Goal: Task Accomplishment & Management: Complete application form

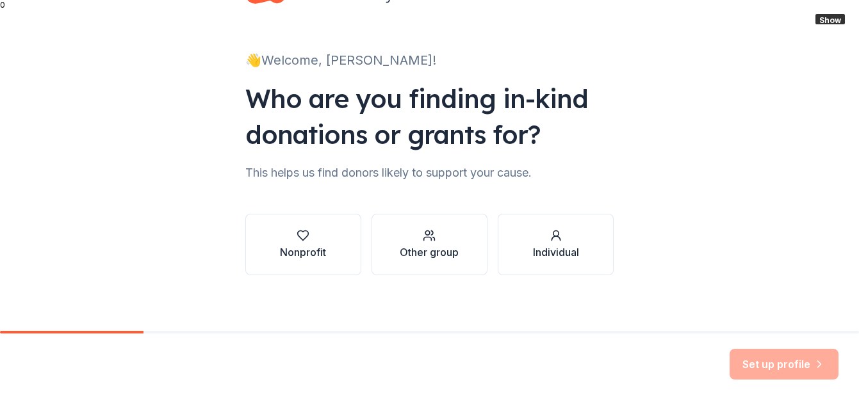
scroll to position [58, 0]
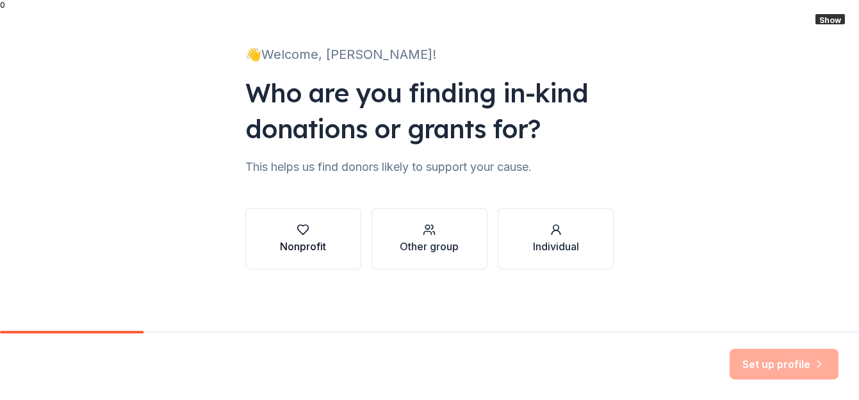
click at [314, 242] on div "Nonprofit" at bounding box center [303, 246] width 46 height 15
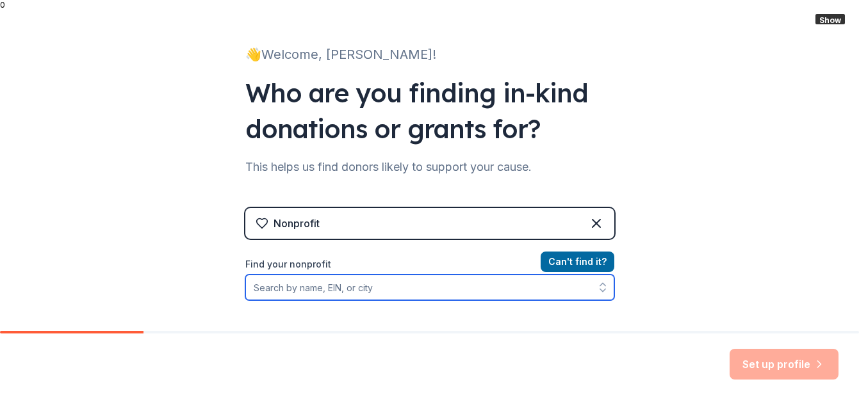
click at [411, 288] on input "Find your nonprofit" at bounding box center [429, 288] width 369 height 26
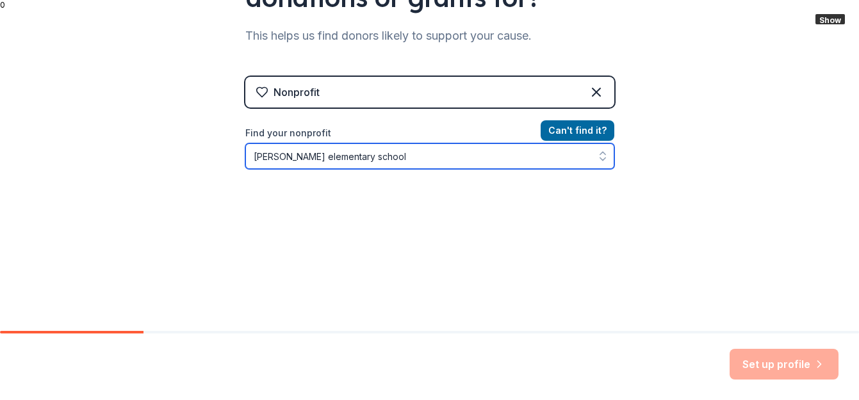
scroll to position [216, 0]
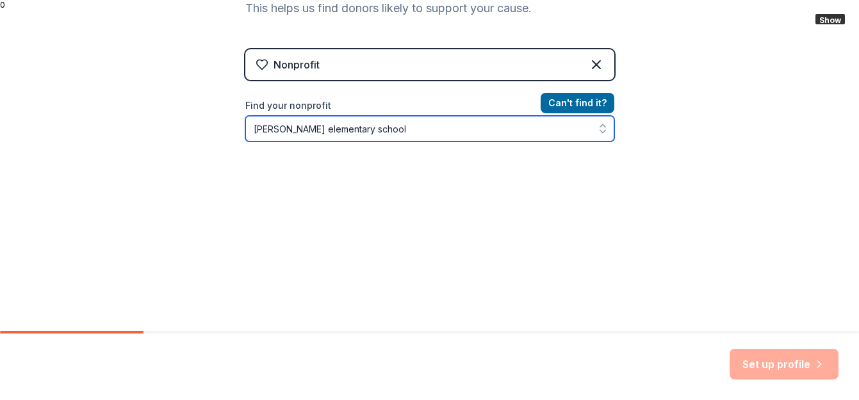
click at [424, 131] on input "[PERSON_NAME] elementary school" at bounding box center [429, 129] width 369 height 26
type input "l"
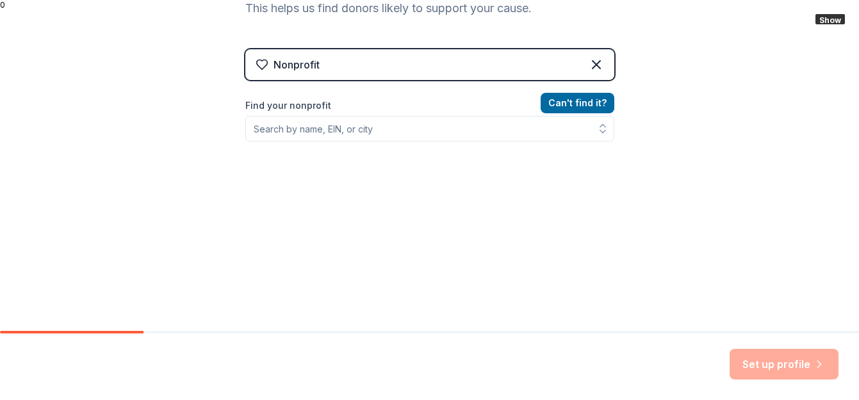
scroll to position [196, 0]
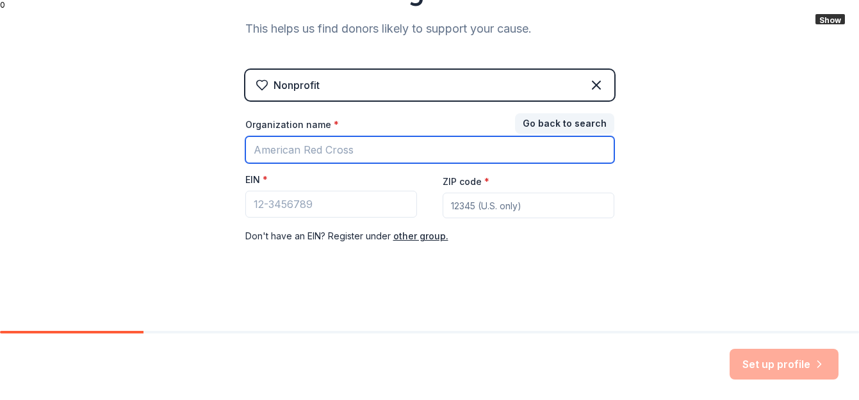
click at [268, 145] on input "Organization name *" at bounding box center [429, 149] width 369 height 27
type input "[PERSON_NAME] ES"
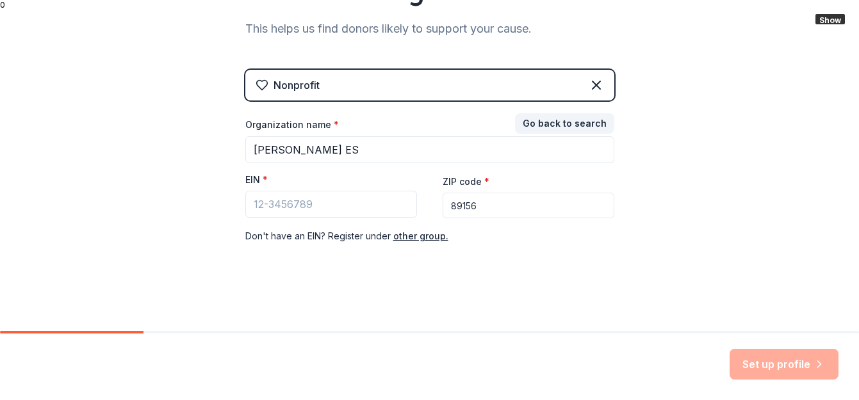
click at [475, 206] on input "89156" at bounding box center [529, 206] width 172 height 26
type input "89121"
click at [626, 202] on div "👋 Welcome, [PERSON_NAME]! Who are you finding in-kind donations or grants for? …" at bounding box center [430, 67] width 410 height 527
click at [560, 130] on button "Go back to search" at bounding box center [564, 123] width 99 height 20
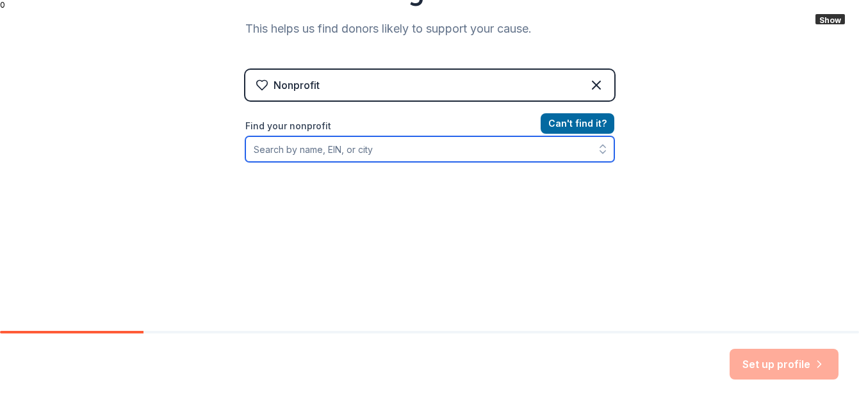
click at [481, 150] on input "Find your nonprofit" at bounding box center [429, 149] width 369 height 26
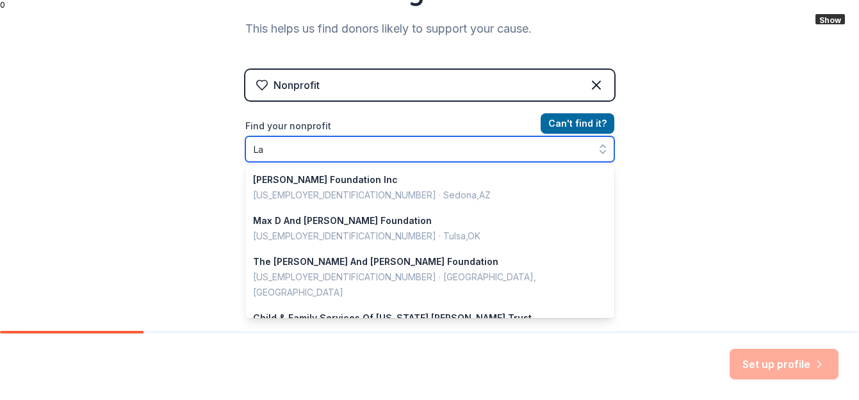
type input "L"
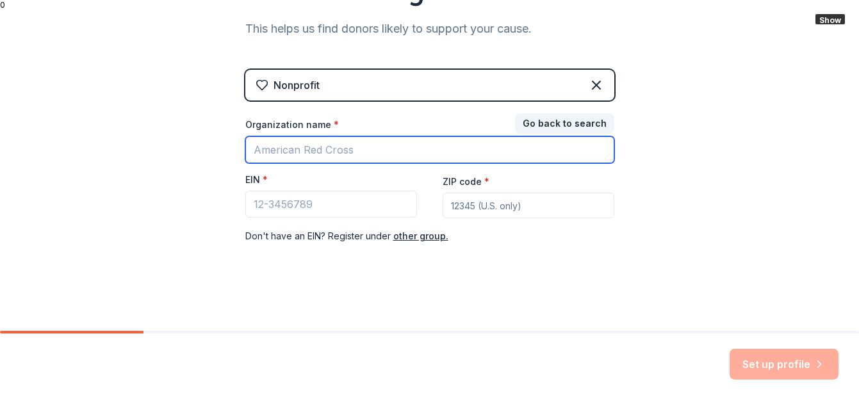
click at [424, 144] on input "Organization name *" at bounding box center [429, 149] width 369 height 27
type input "[PERSON_NAME] ES"
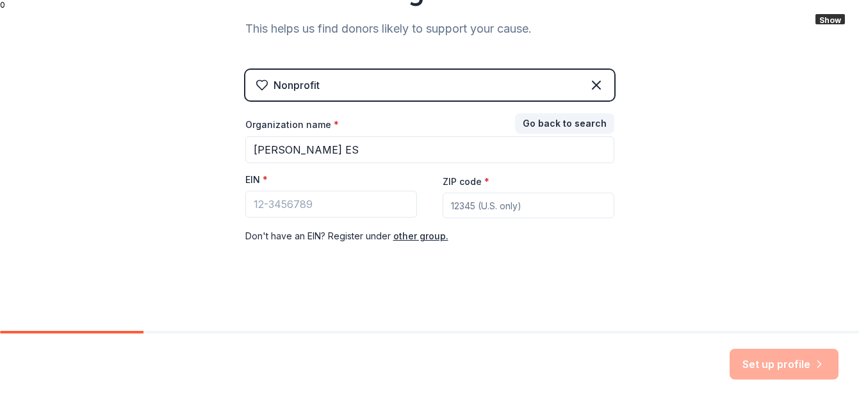
type input "89121"
click at [683, 261] on div "👋 Welcome, [PERSON_NAME]! Who are you finding in-kind donations or grants for? …" at bounding box center [429, 67] width 859 height 527
click at [313, 213] on input "EIN *" at bounding box center [331, 204] width 172 height 27
click at [259, 204] on input "EIN *" at bounding box center [331, 204] width 172 height 27
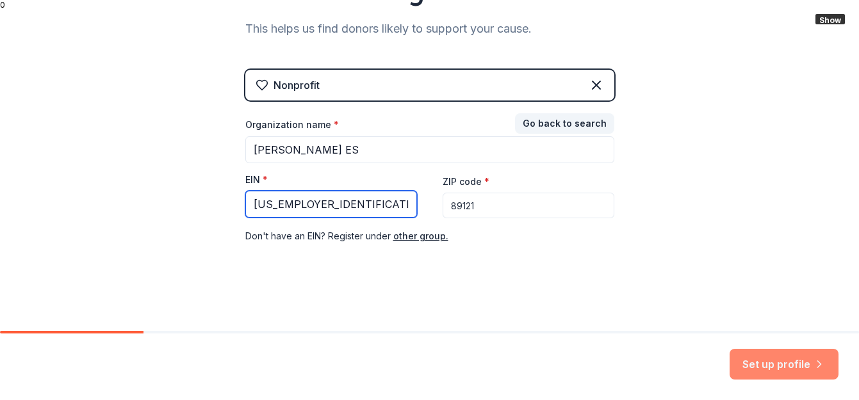
type input "[US_EMPLOYER_IDENTIFICATION_NUMBER]"
click at [775, 368] on button "Set up profile" at bounding box center [783, 364] width 109 height 31
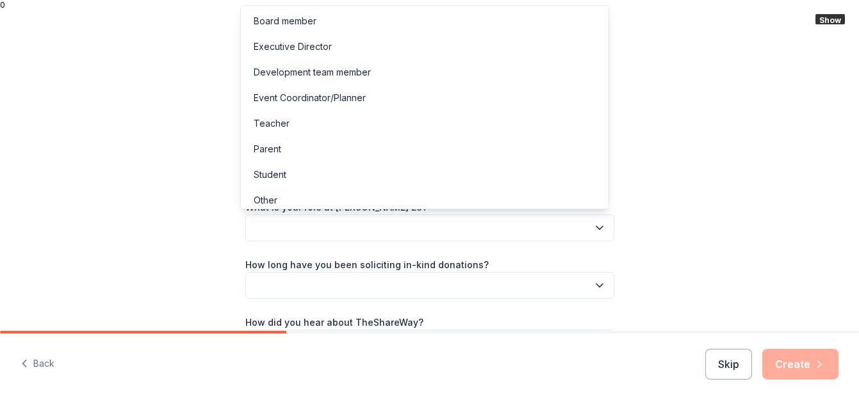
click at [373, 234] on button "button" at bounding box center [429, 228] width 369 height 27
click at [325, 125] on div "Teacher" at bounding box center [424, 124] width 362 height 26
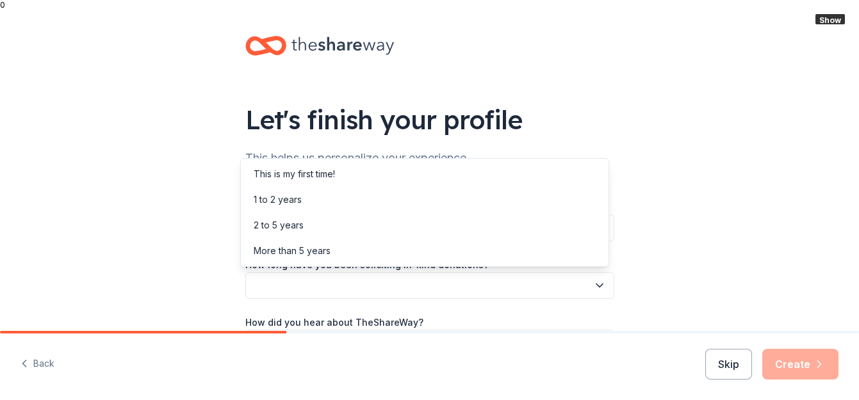
click at [366, 291] on button "button" at bounding box center [429, 285] width 369 height 27
click at [323, 175] on div "This is my first time!" at bounding box center [294, 174] width 81 height 15
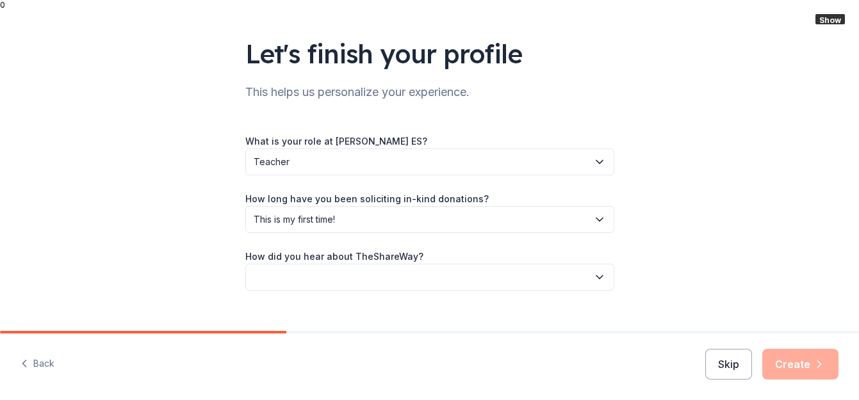
scroll to position [87, 0]
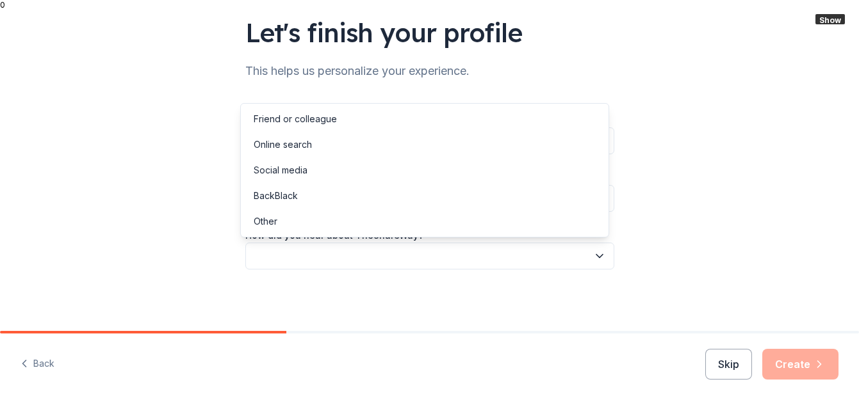
click at [593, 257] on icon "button" at bounding box center [599, 256] width 13 height 13
click at [433, 152] on div "Online search" at bounding box center [424, 145] width 362 height 26
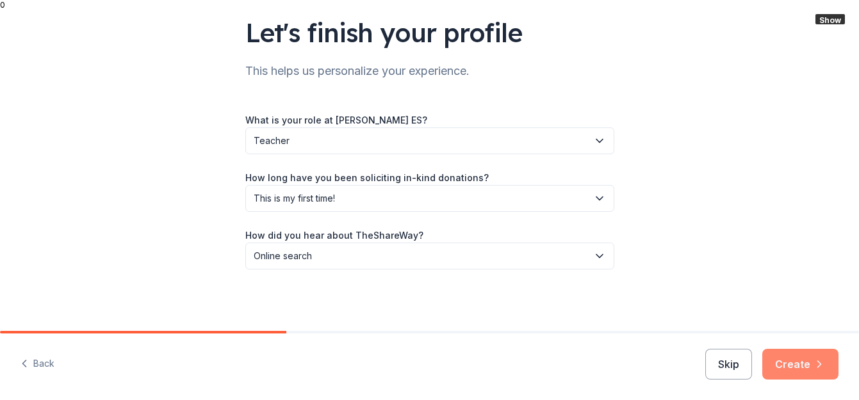
click at [800, 363] on button "Create" at bounding box center [800, 364] width 76 height 31
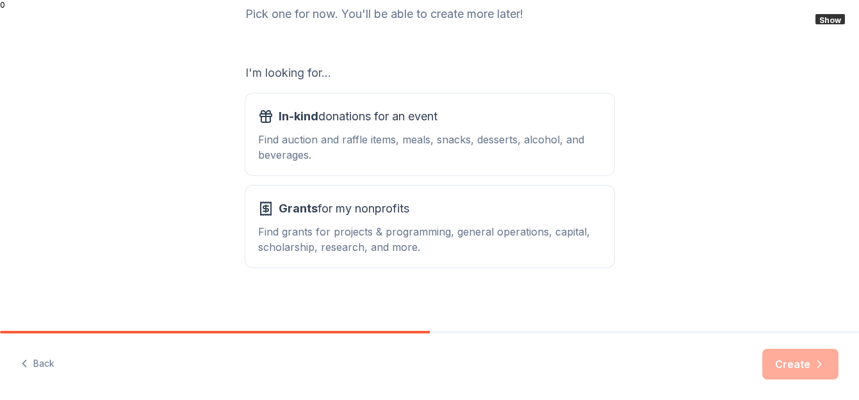
scroll to position [186, 0]
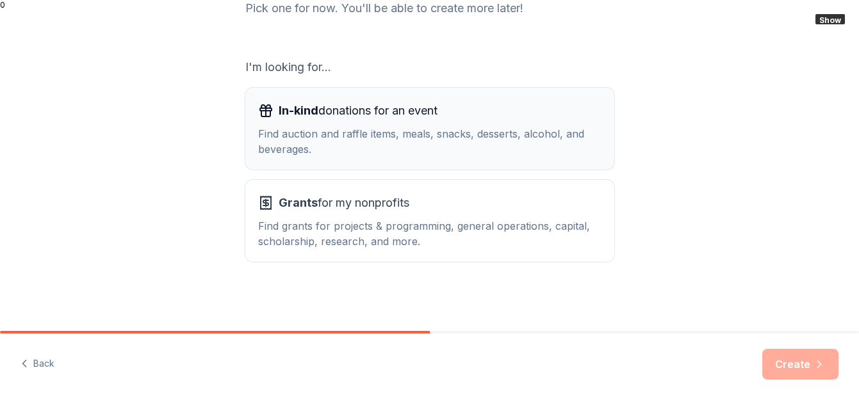
click at [350, 126] on div "In-kind donations for an event Find auction and raffle items, meals, snacks, de…" at bounding box center [429, 129] width 343 height 56
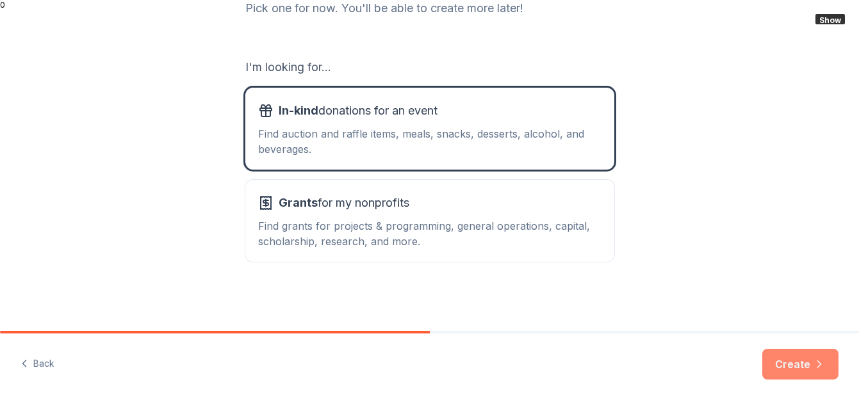
click at [802, 364] on button "Create" at bounding box center [800, 364] width 76 height 31
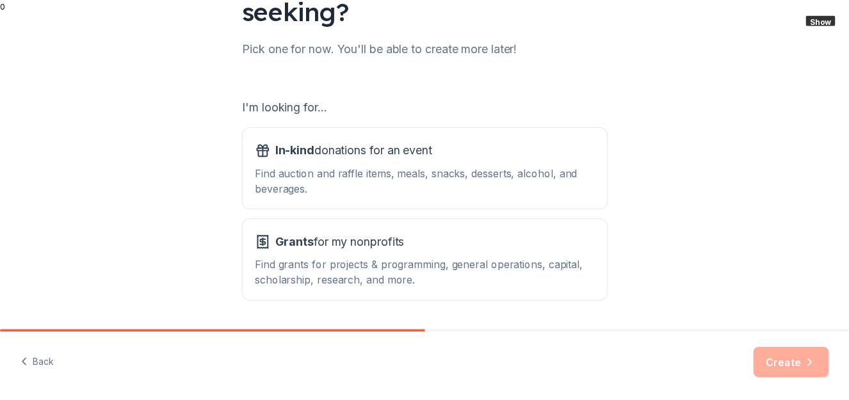
scroll to position [150, 0]
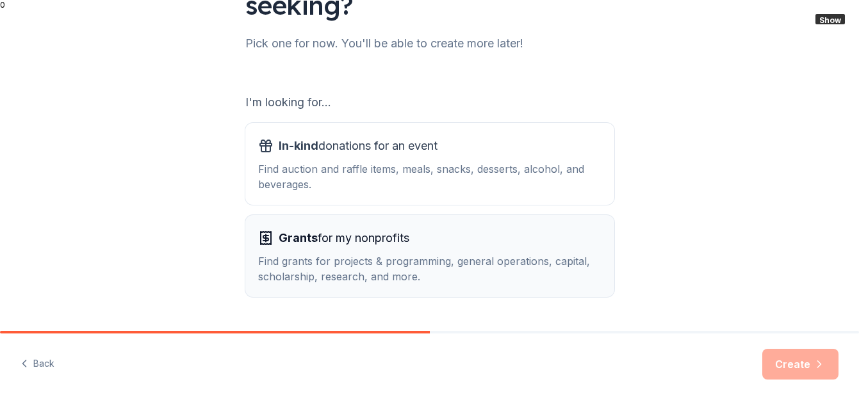
click at [352, 262] on div "Find grants for projects & programming, general operations, capital, scholarshi…" at bounding box center [429, 269] width 343 height 31
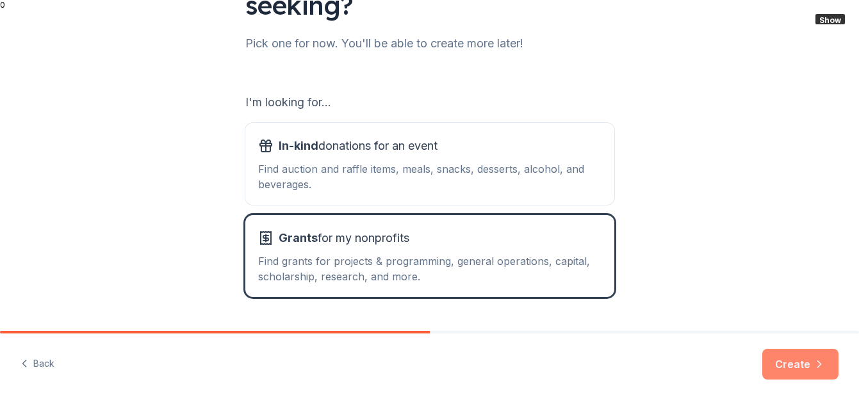
click at [799, 364] on button "Create" at bounding box center [800, 364] width 76 height 31
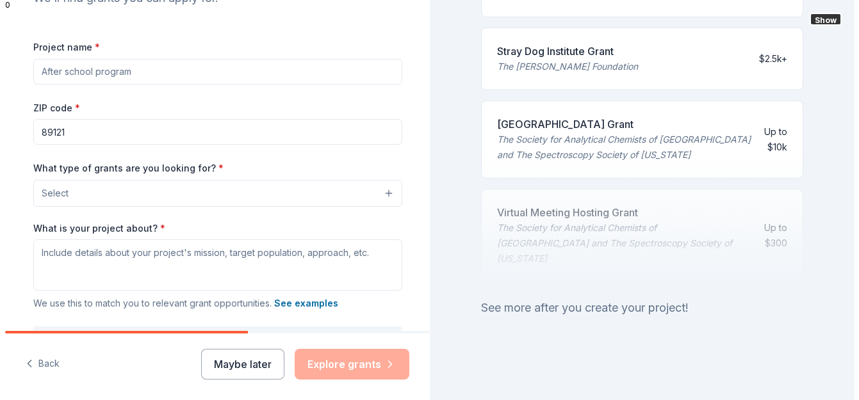
scroll to position [167, 0]
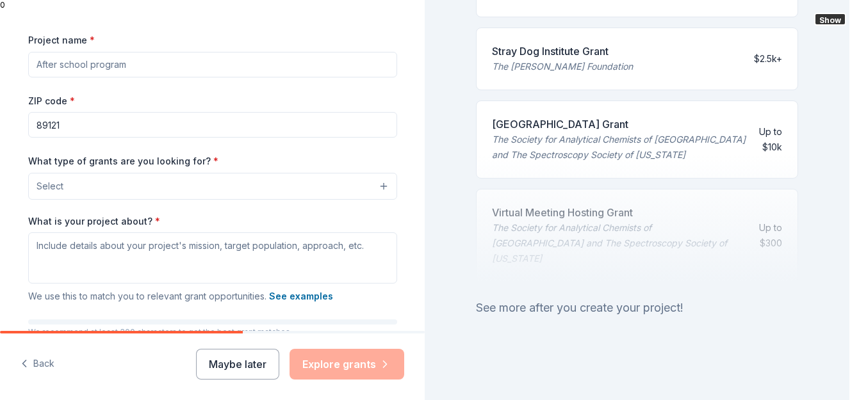
click at [378, 186] on button "Select" at bounding box center [212, 186] width 369 height 27
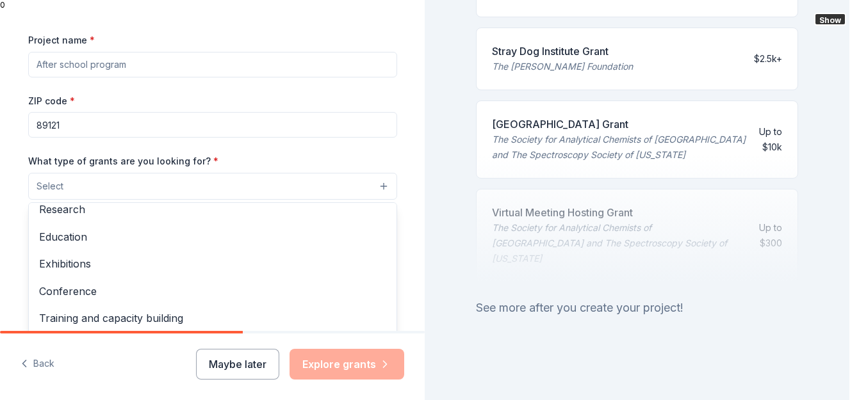
scroll to position [113, 0]
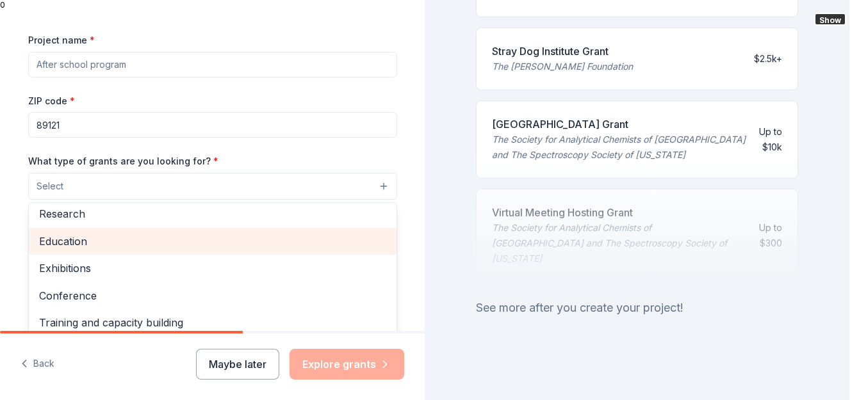
click at [240, 245] on span "Education" at bounding box center [212, 241] width 347 height 17
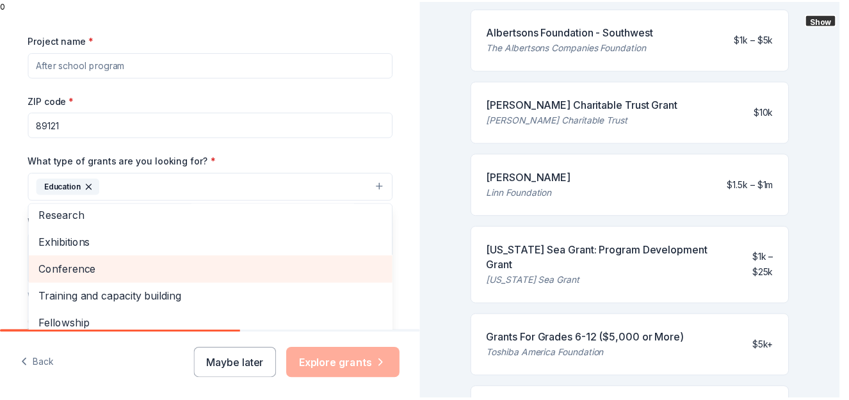
scroll to position [669, 0]
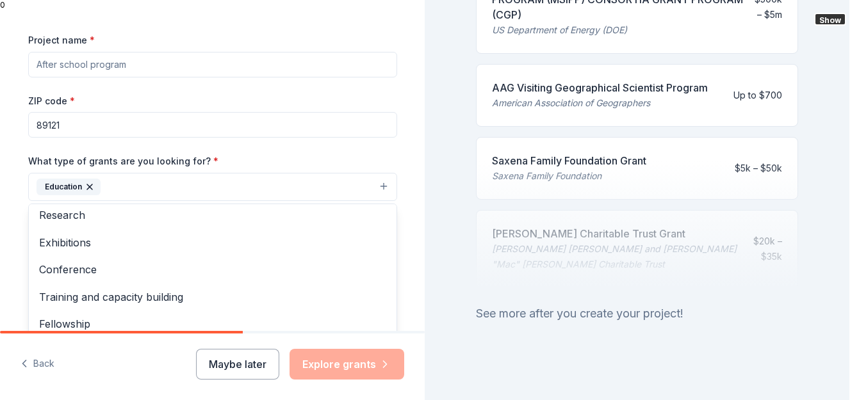
drag, startPoint x: 414, startPoint y: 233, endPoint x: 416, endPoint y: 267, distance: 34.0
click at [416, 267] on div "Tell us about your project. We'll find grants you can apply for. Project name *…" at bounding box center [212, 165] width 425 height 331
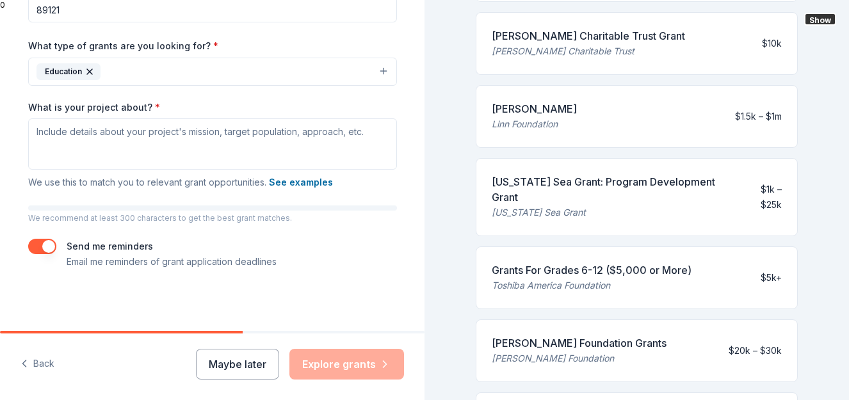
scroll to position [280, 0]
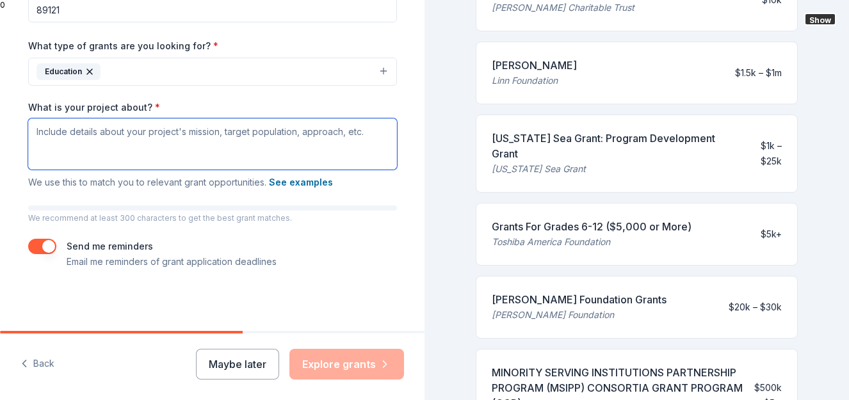
click at [45, 136] on textarea "What is your project about? *" at bounding box center [212, 143] width 369 height 51
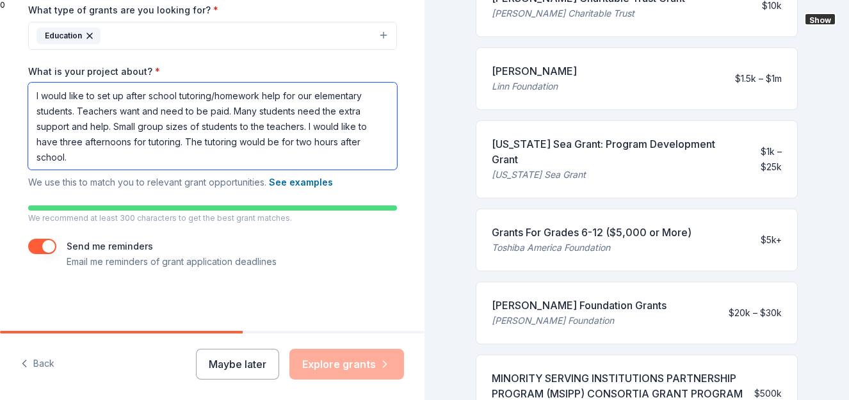
scroll to position [276, 0]
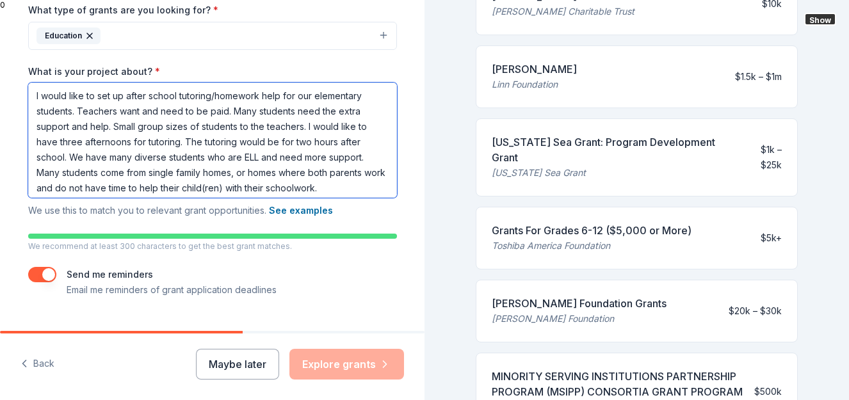
click at [353, 188] on textarea "I would like to set up after school tutoring/homework help for our elementary s…" at bounding box center [212, 140] width 369 height 115
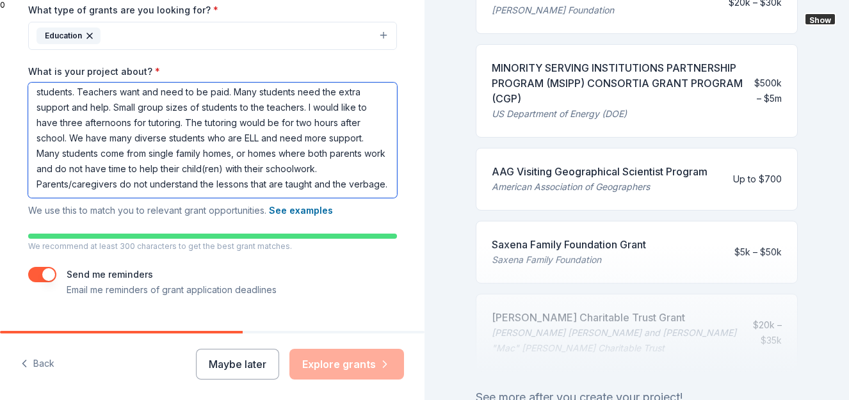
scroll to position [684, 0]
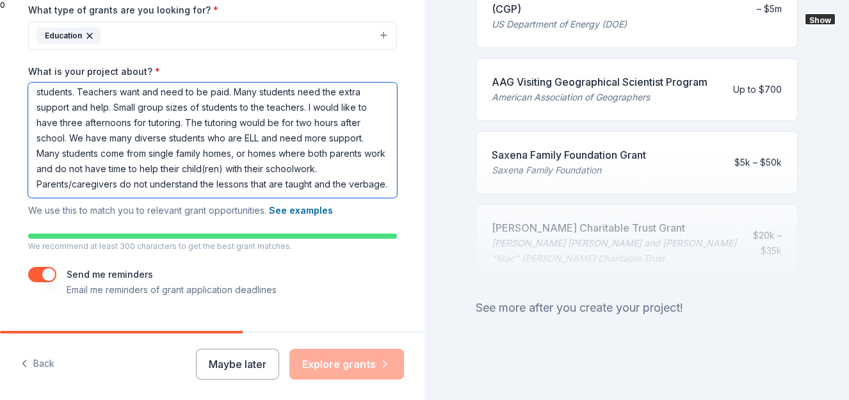
type textarea "I would like to set up after school tutoring/homework help for our elementary s…"
